Goal: Find specific page/section: Find specific page/section

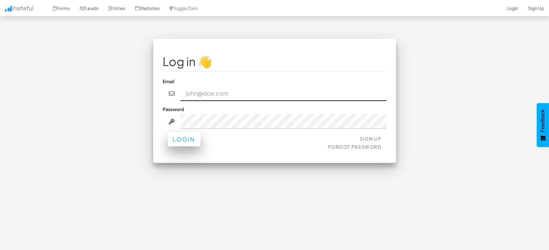
type input "[EMAIL_ADDRESS][DOMAIN_NAME]"
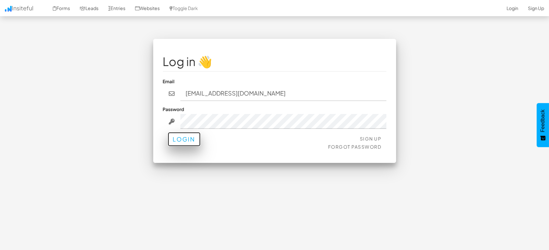
click at [174, 146] on button "Login" at bounding box center [184, 139] width 33 height 14
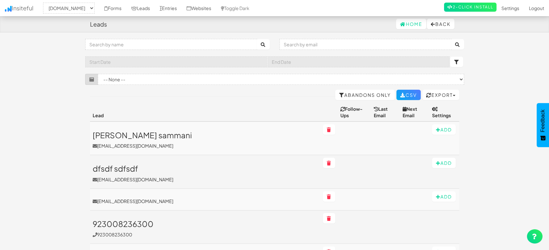
select select "1505"
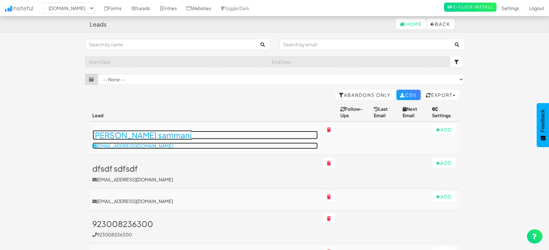
click at [126, 131] on h3 "Abd Alrahman sammani" at bounding box center [205, 135] width 225 height 8
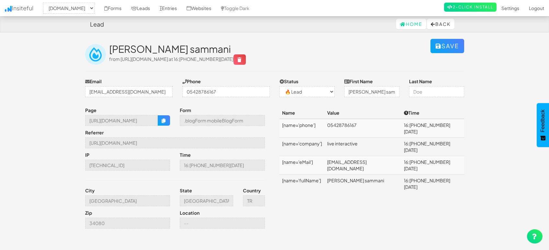
select select "1505"
select select "0"
drag, startPoint x: 396, startPoint y: 148, endPoint x: 362, endPoint y: 151, distance: 33.8
click at [362, 156] on td "[EMAIL_ADDRESS][DOMAIN_NAME]" at bounding box center [363, 165] width 77 height 18
drag, startPoint x: 368, startPoint y: 150, endPoint x: 387, endPoint y: 157, distance: 19.6
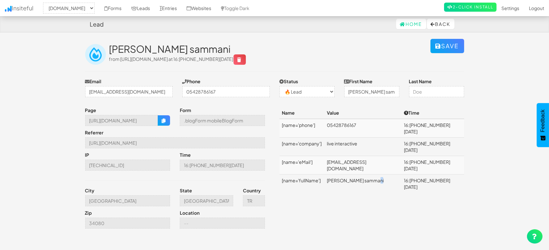
click at [385, 175] on td "Abd Alrahman sammani" at bounding box center [363, 184] width 77 height 18
drag, startPoint x: 405, startPoint y: 150, endPoint x: 363, endPoint y: 152, distance: 42.5
click at [363, 156] on td "a.sammani@live-interactive.com" at bounding box center [363, 165] width 77 height 18
click at [163, 122] on icon "button" at bounding box center [164, 121] width 5 height 5
copy td "live-interactive.com"
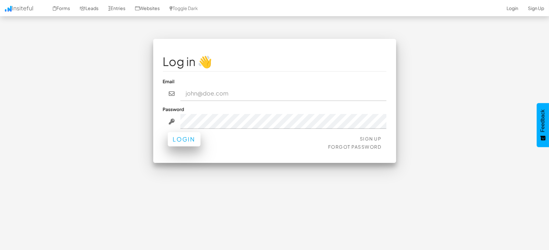
type input "marketing@mapsted.com"
click at [182, 136] on button "Login" at bounding box center [184, 139] width 33 height 14
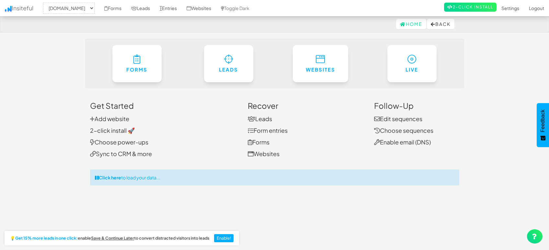
select select "1505"
click at [143, 9] on link "Leads" at bounding box center [140, 8] width 29 height 16
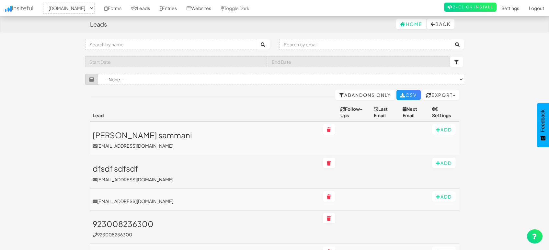
select select "1505"
click at [162, 9] on link "Entries" at bounding box center [168, 8] width 27 height 16
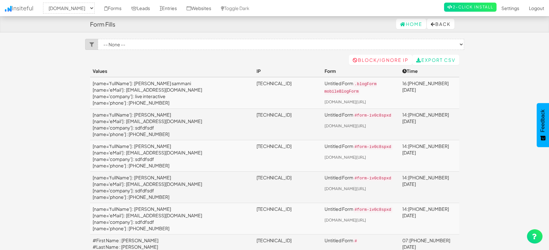
select select "1505"
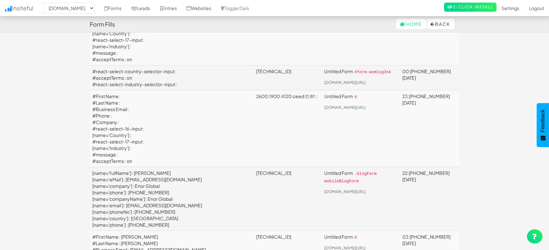
scroll to position [324, 0]
